Goal: Transaction & Acquisition: Download file/media

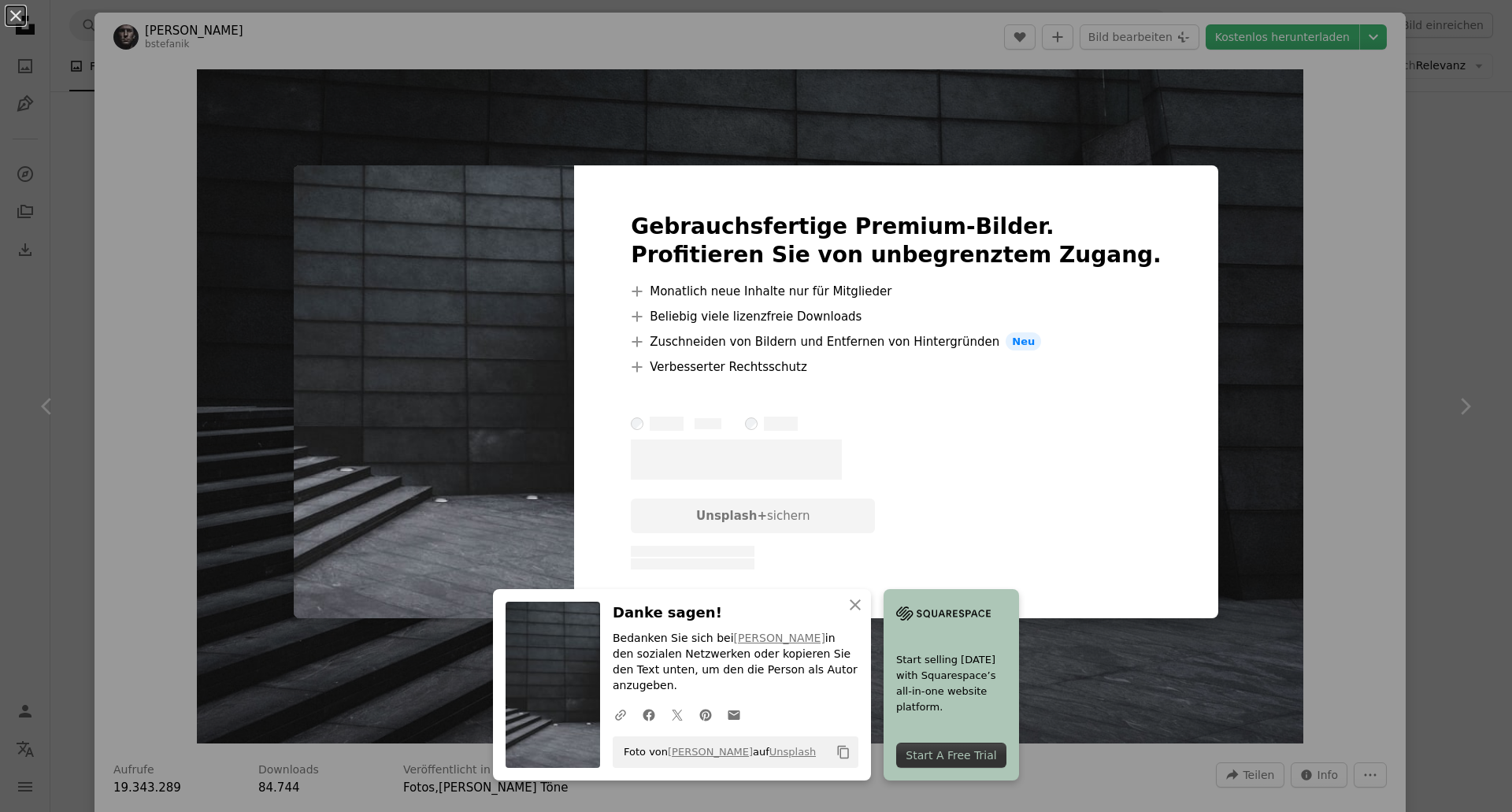
scroll to position [1125, 0]
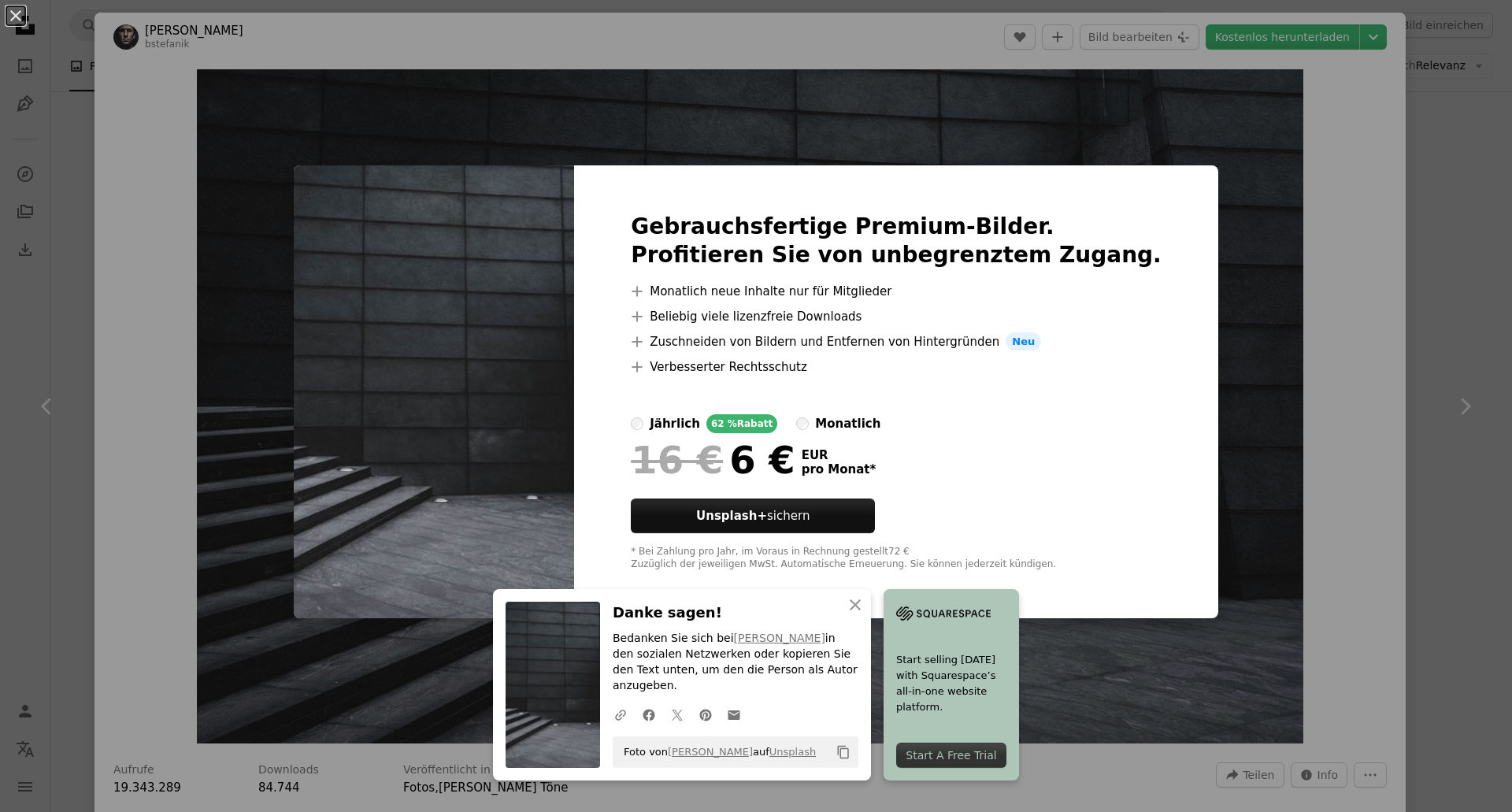
click at [1291, 303] on div "An X shape Gebrauchsfertige Premium-Bilder. Profitieren Sie von unbegrenztem Zu…" at bounding box center [756, 406] width 1512 height 812
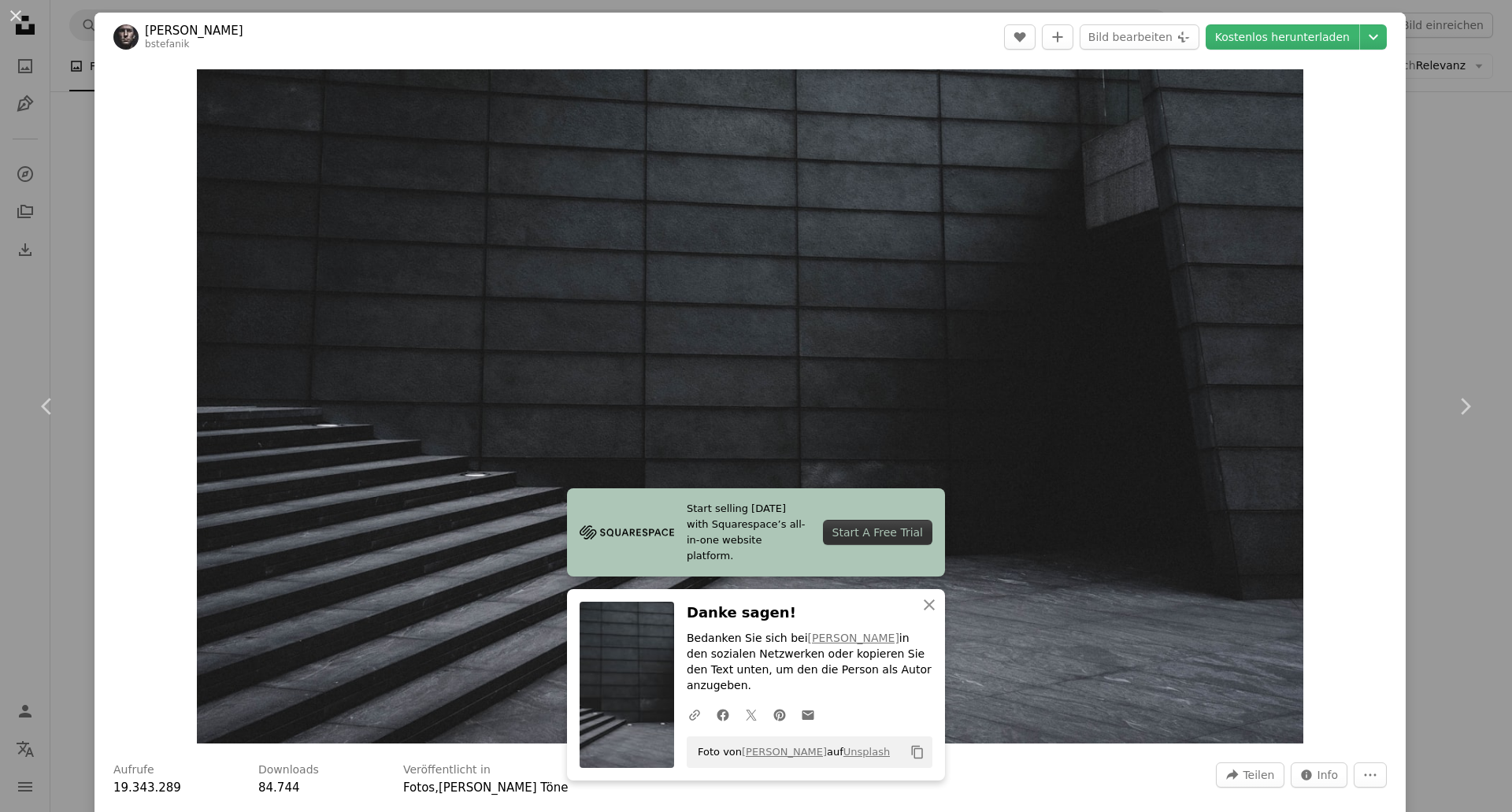
click at [1458, 207] on div "An X shape Chevron left Chevron right [PERSON_NAME] bstefanik A heart A plus si…" at bounding box center [756, 406] width 1512 height 812
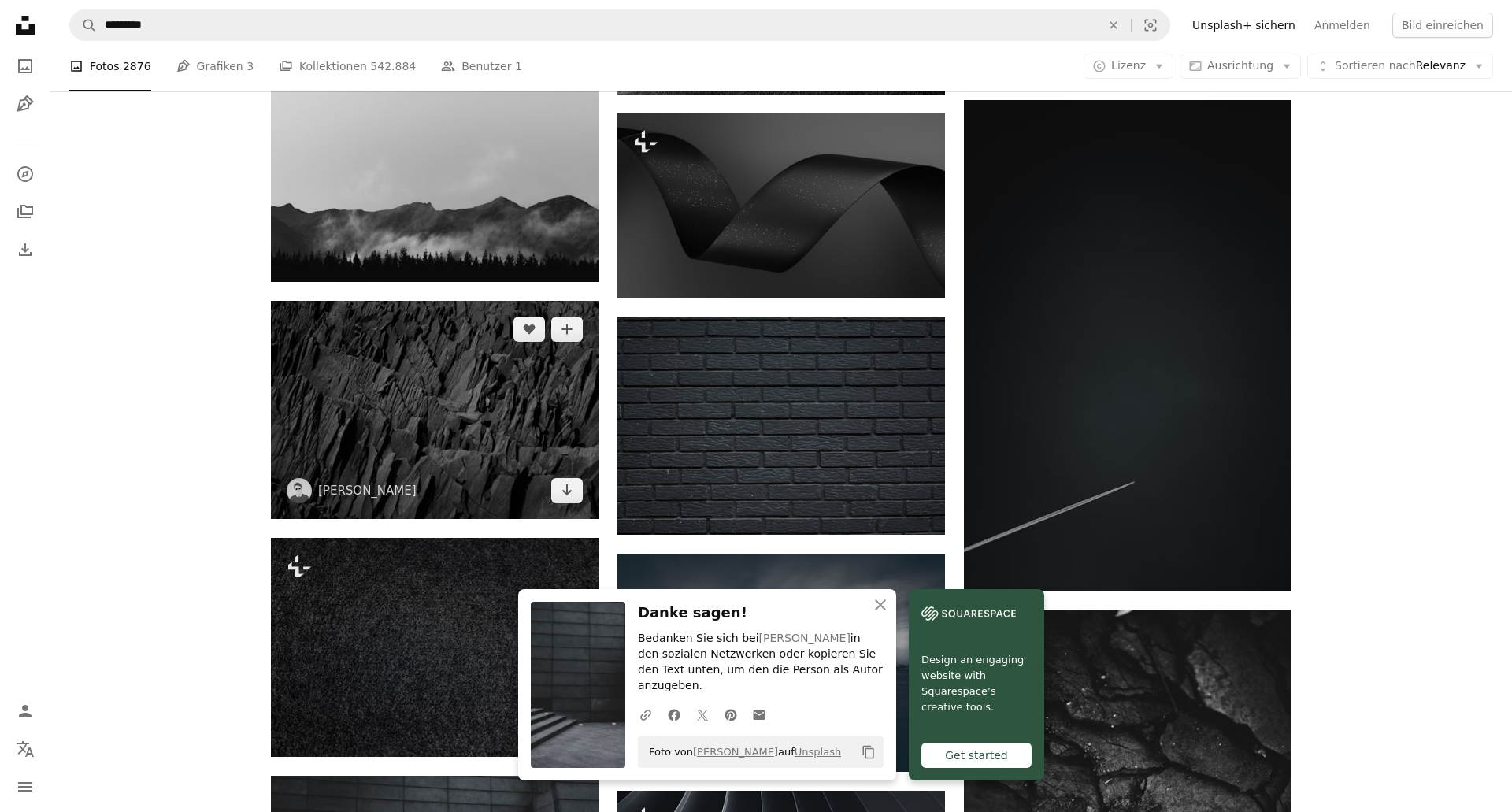
scroll to position [671, 0]
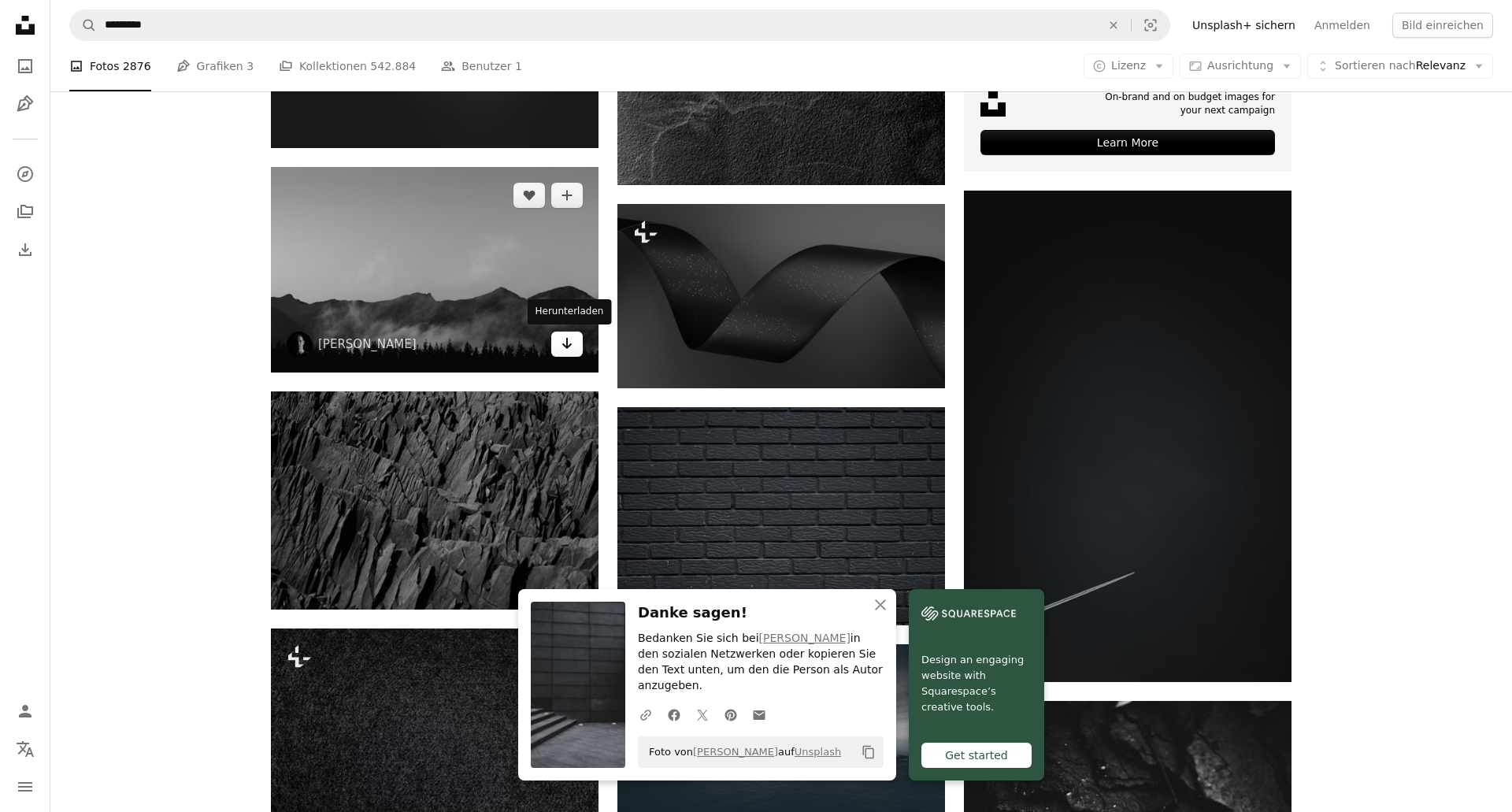
click at [572, 345] on icon "Arrow pointing down" at bounding box center [568, 343] width 13 height 19
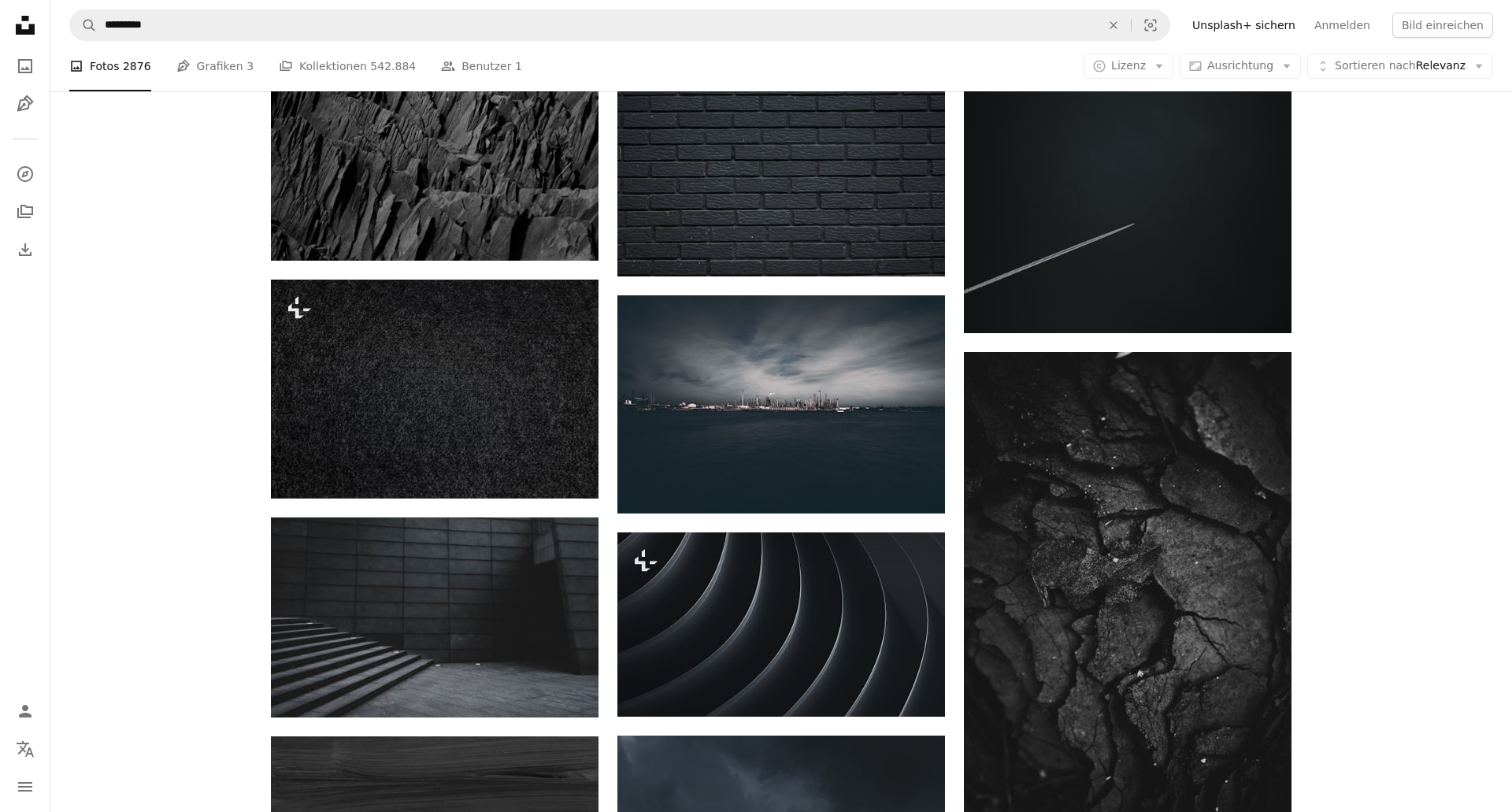
scroll to position [1000, 0]
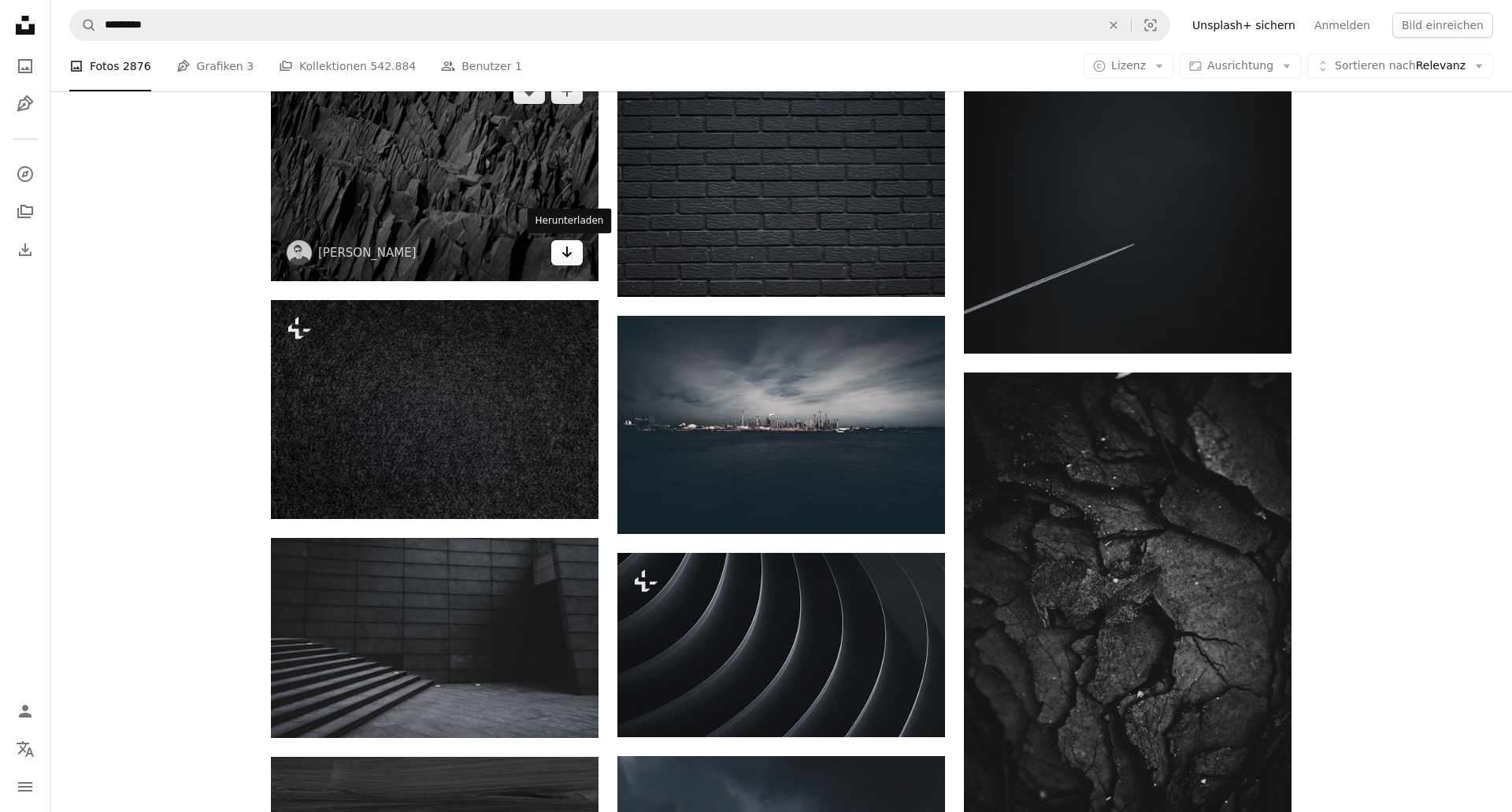
click at [568, 247] on icon "Arrow pointing down" at bounding box center [568, 251] width 13 height 19
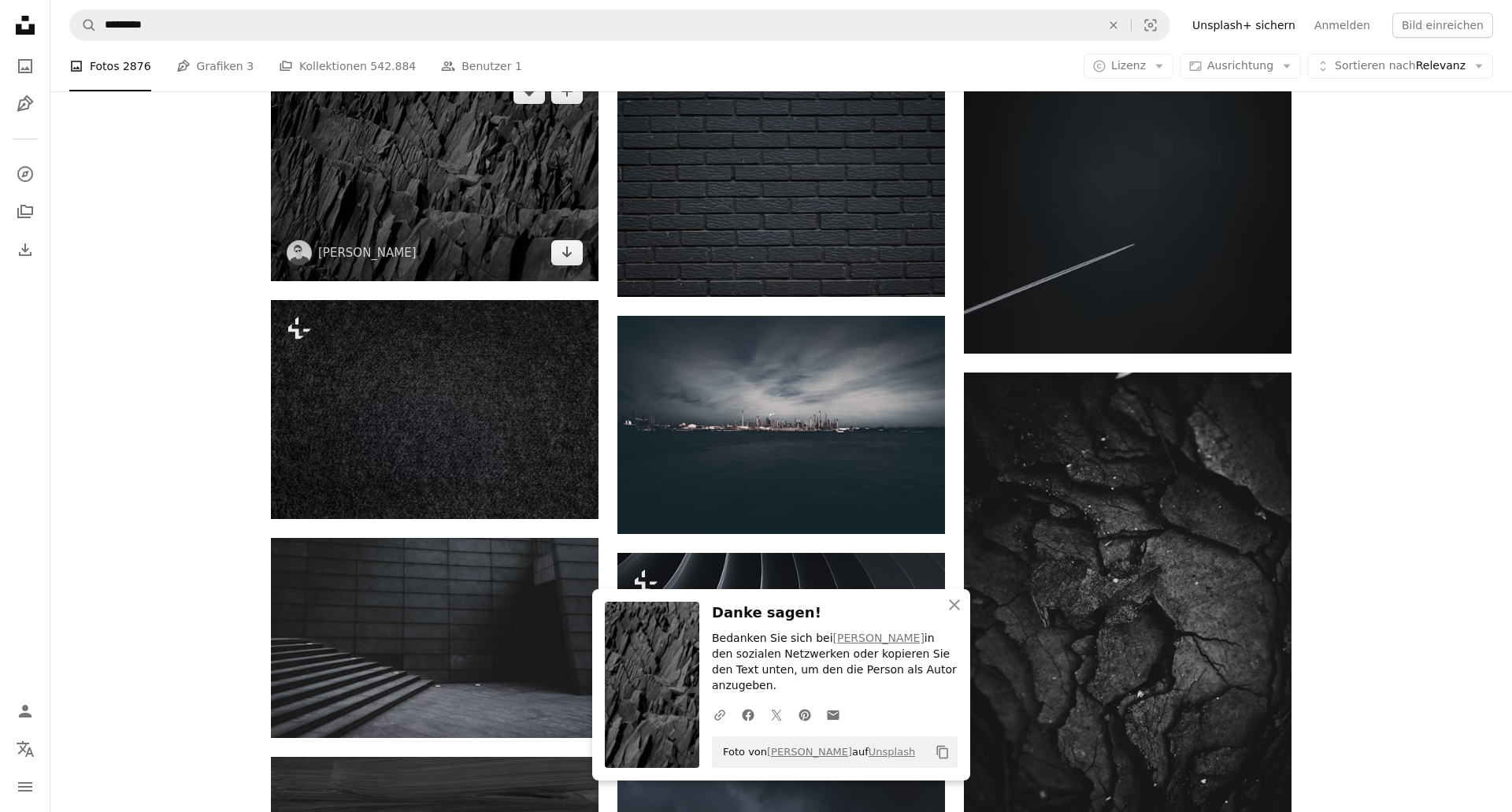
scroll to position [1020, 0]
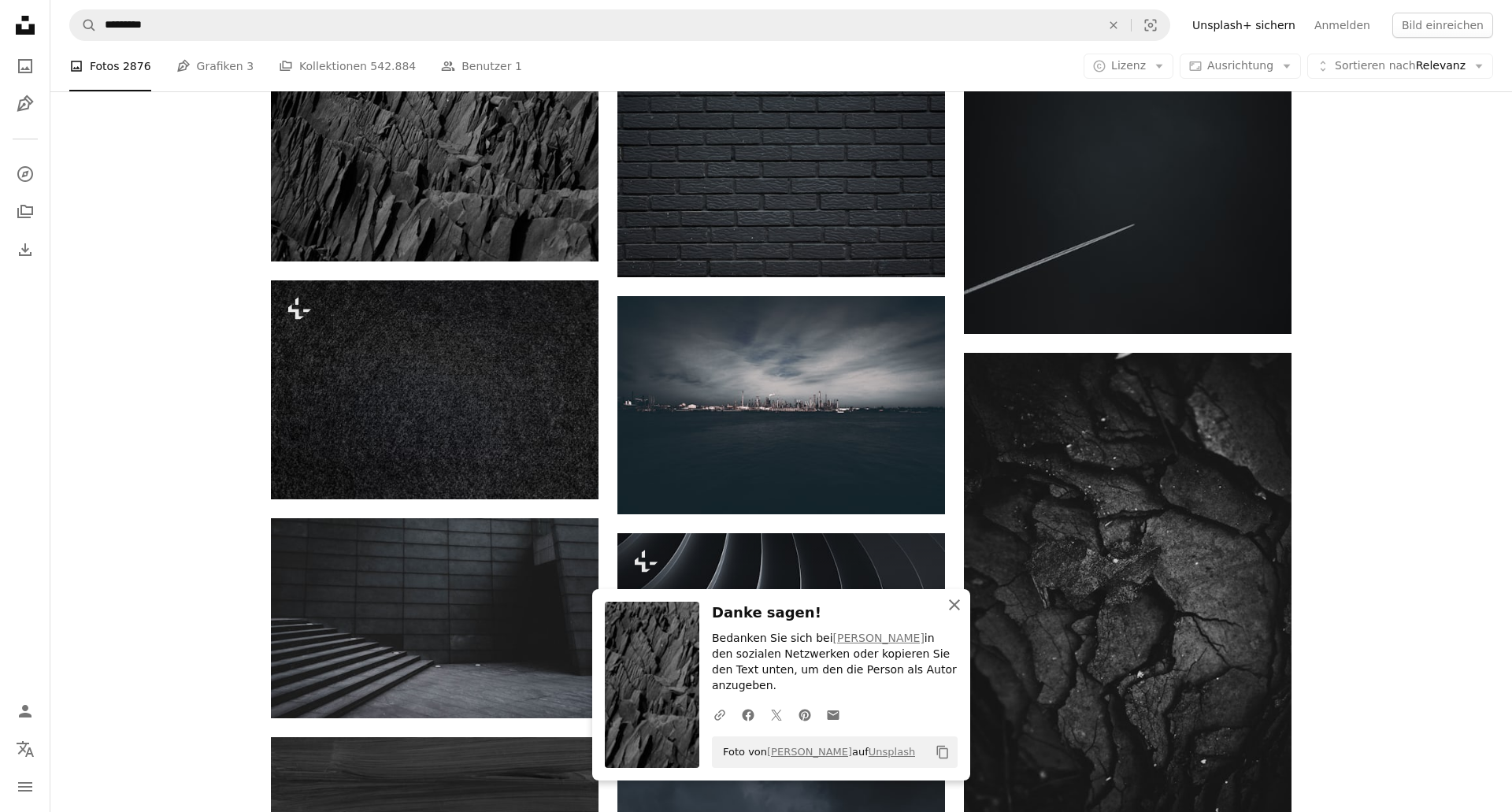
click at [962, 614] on icon "An X shape" at bounding box center [954, 604] width 19 height 19
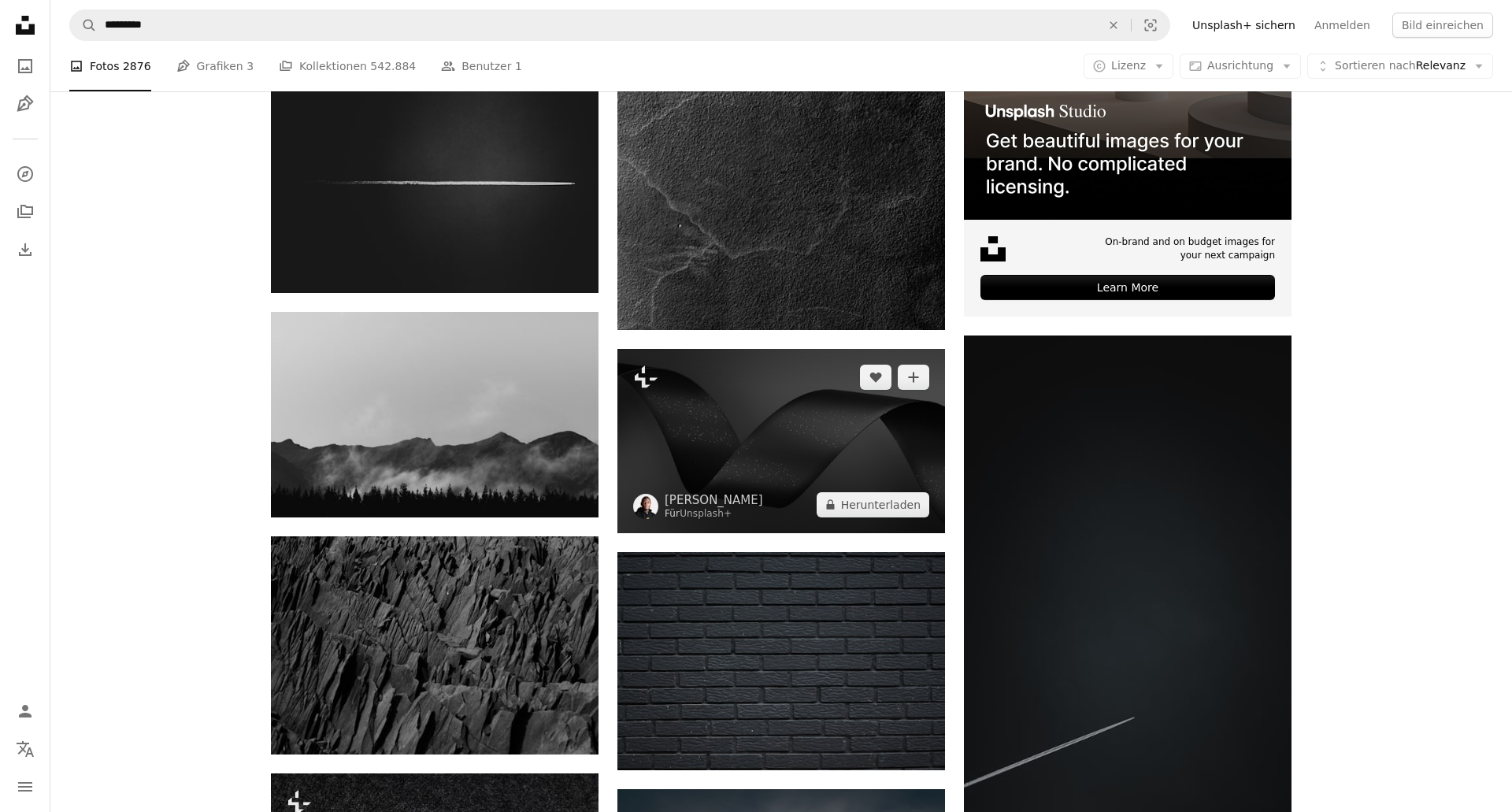
scroll to position [0, 0]
